Goal: Task Accomplishment & Management: Complete application form

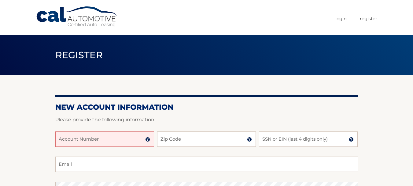
click at [112, 139] on input "Account Number" at bounding box center [104, 138] width 99 height 15
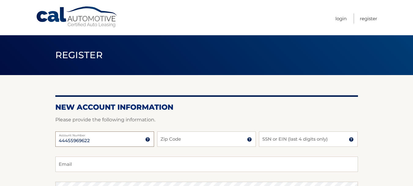
type input "44455969622"
click at [208, 136] on input "Zip Code" at bounding box center [206, 138] width 99 height 15
type input "19026"
click at [283, 141] on input "SSN or EIN (last 4 digits only)" at bounding box center [308, 138] width 99 height 15
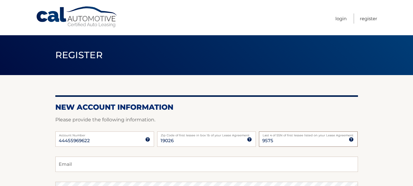
type input "9575"
click at [95, 166] on input "Email" at bounding box center [206, 163] width 303 height 15
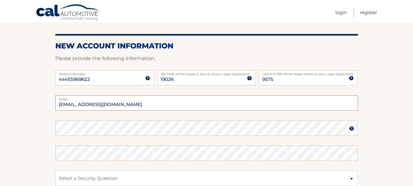
type input "imenna@verizon.net"
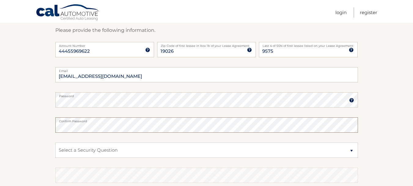
scroll to position [122, 0]
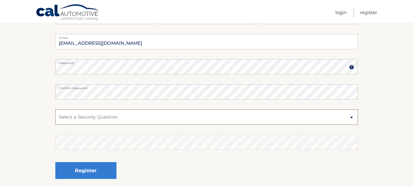
click at [120, 115] on select "Select a Security Question What was the name of your elementary school? What is…" at bounding box center [206, 116] width 303 height 15
select select "2"
click at [55, 109] on select "Select a Security Question What was the name of your elementary school? What is…" at bounding box center [206, 116] width 303 height 15
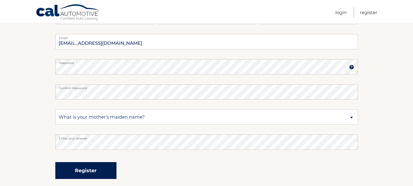
click at [92, 169] on button "Register" at bounding box center [85, 170] width 61 height 17
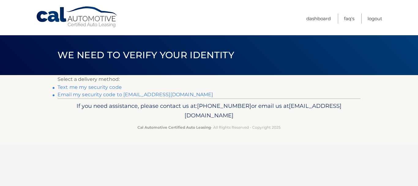
click at [99, 85] on link "Text me my security code" at bounding box center [90, 87] width 64 height 6
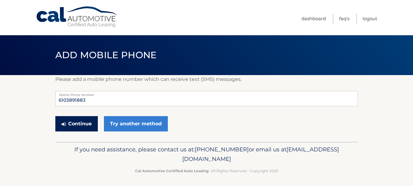
click at [75, 122] on button "Continue" at bounding box center [76, 123] width 43 height 15
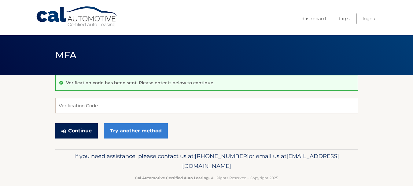
click at [79, 126] on button "Continue" at bounding box center [76, 130] width 43 height 15
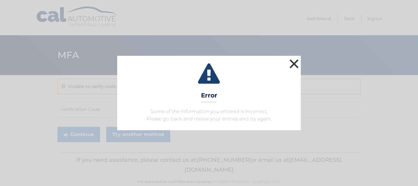
click at [294, 62] on button "×" at bounding box center [294, 64] width 12 height 12
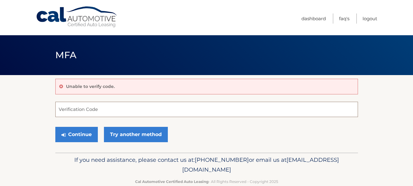
click at [101, 110] on input "Verification Code" at bounding box center [206, 109] width 303 height 15
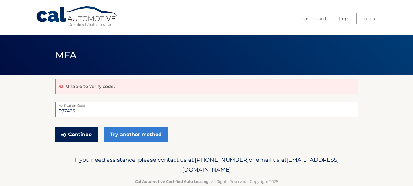
type input "997435"
click at [71, 135] on button "Continue" at bounding box center [76, 134] width 43 height 15
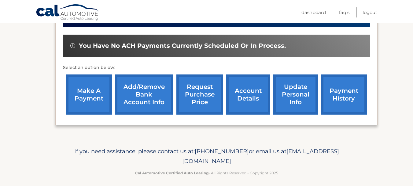
scroll to position [184, 0]
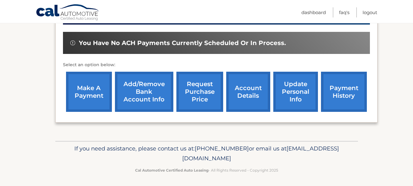
click at [93, 92] on link "make a payment" at bounding box center [89, 92] width 46 height 40
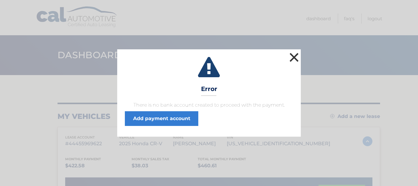
click at [291, 54] on button "×" at bounding box center [294, 57] width 12 height 12
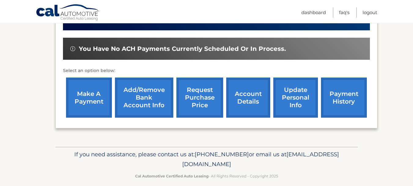
scroll to position [185, 0]
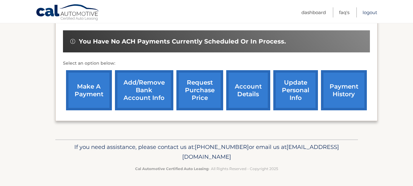
click at [373, 12] on link "Logout" at bounding box center [370, 12] width 15 height 10
